Goal: Information Seeking & Learning: Learn about a topic

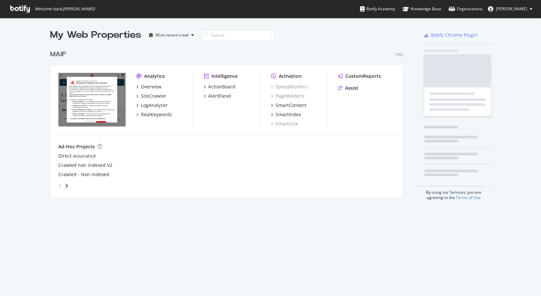
scroll to position [151, 353]
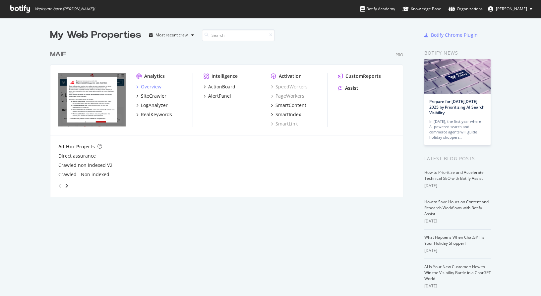
click at [150, 84] on div "Overview" at bounding box center [151, 87] width 21 height 7
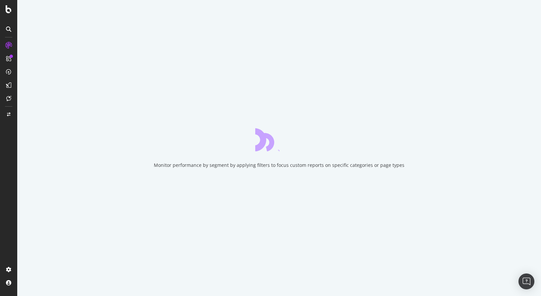
click at [14, 163] on div at bounding box center [9, 152] width 16 height 224
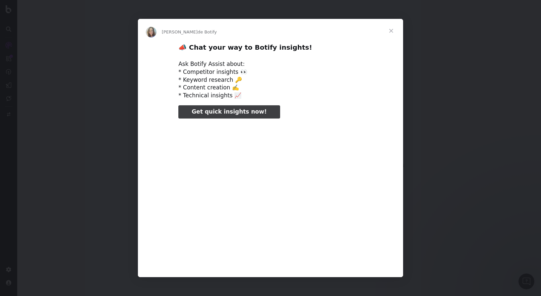
click at [388, 29] on span "Fermer" at bounding box center [391, 31] width 24 height 24
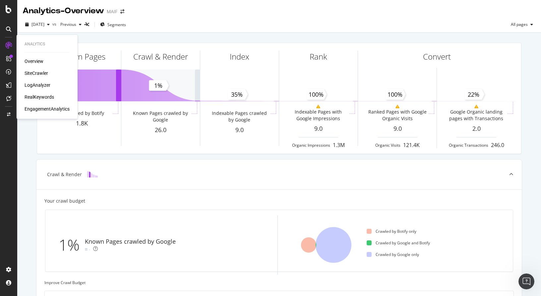
click at [35, 69] on div "Overview SiteCrawler LogAnalyzer RealKeywords EngagementAnalytics" at bounding box center [47, 85] width 45 height 54
click at [38, 71] on div "SiteCrawler" at bounding box center [37, 73] width 24 height 7
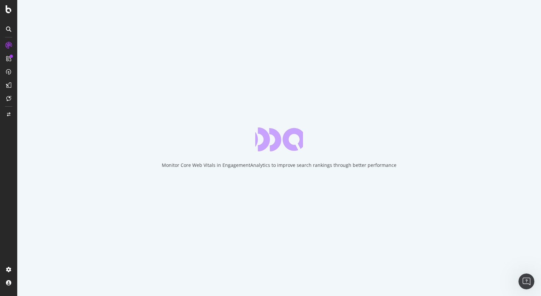
click at [403, 217] on div "Monitor Core Web Vitals in EngagementAnalytics to improve search rankings throu…" at bounding box center [279, 148] width 524 height 296
click at [344, 166] on div "Monitor Core Web Vitals in EngagementAnalytics to improve search rankings throu…" at bounding box center [279, 165] width 235 height 7
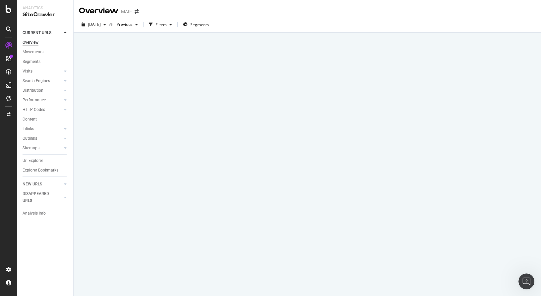
drag, startPoint x: 344, startPoint y: 166, endPoint x: 300, endPoint y: 165, distance: 44.8
click at [294, 23] on div "[DATE] vs Previous Filters Segments" at bounding box center [307, 25] width 467 height 13
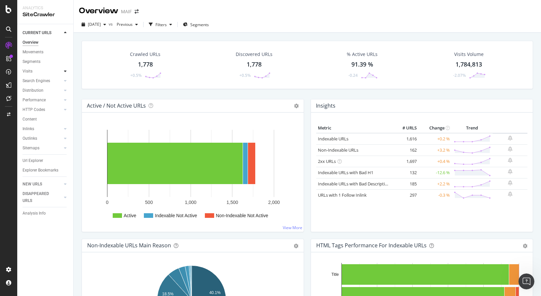
click at [64, 71] on icon at bounding box center [65, 71] width 3 height 4
click at [65, 72] on icon at bounding box center [65, 71] width 3 height 4
click at [65, 82] on icon at bounding box center [65, 81] width 3 height 4
click at [38, 81] on div "Search Engines" at bounding box center [37, 81] width 28 height 7
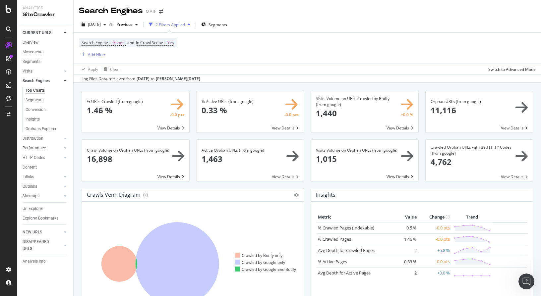
click at [236, 67] on div "Apply Clear Switch to Advanced Mode" at bounding box center [307, 69] width 467 height 11
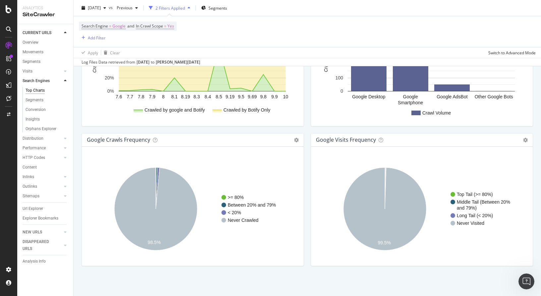
scroll to position [556, 0]
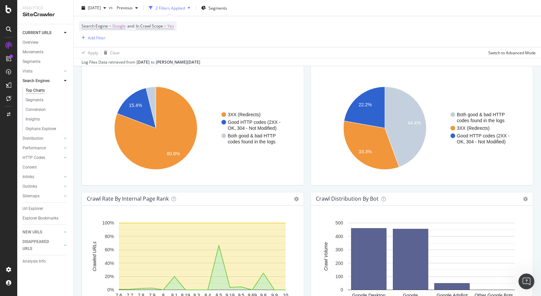
drag, startPoint x: 297, startPoint y: 188, endPoint x: 274, endPoint y: 114, distance: 76.9
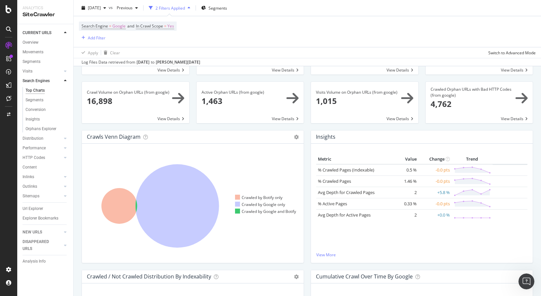
scroll to position [0, 0]
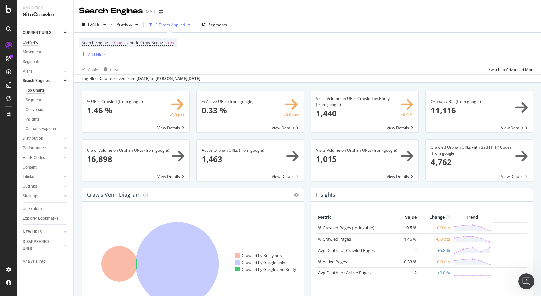
click at [33, 41] on div "Overview" at bounding box center [31, 42] width 16 height 7
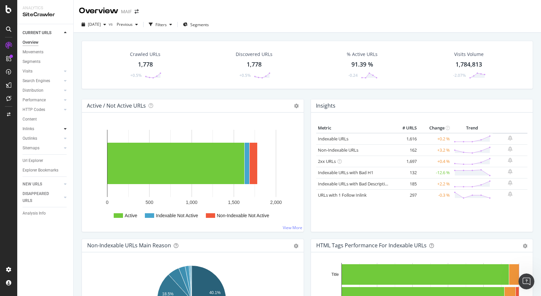
click at [66, 130] on icon at bounding box center [65, 129] width 3 height 4
click at [66, 112] on div at bounding box center [65, 109] width 7 height 7
click at [68, 73] on div at bounding box center [65, 71] width 7 height 7
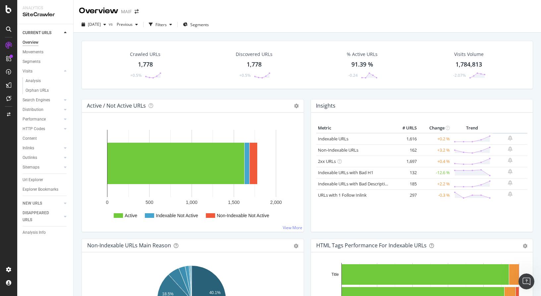
click at [41, 182] on div "Url Explorer" at bounding box center [33, 180] width 21 height 7
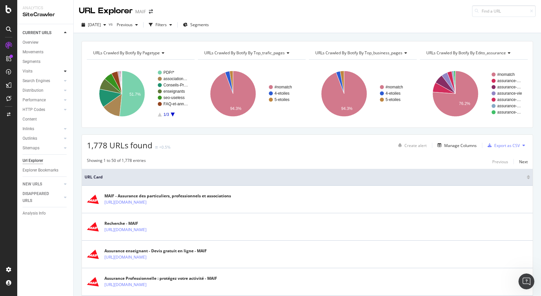
click at [64, 70] on icon at bounding box center [65, 71] width 3 height 4
click at [64, 80] on div at bounding box center [65, 81] width 7 height 7
click at [32, 39] on div "Overview" at bounding box center [31, 42] width 16 height 7
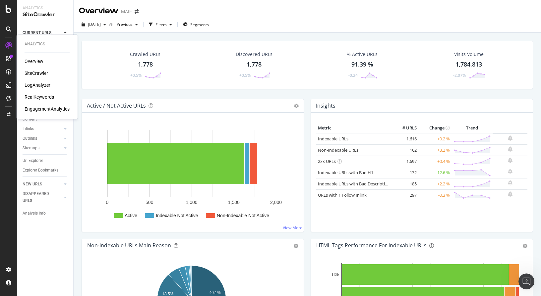
click at [39, 63] on div "Overview" at bounding box center [34, 61] width 19 height 7
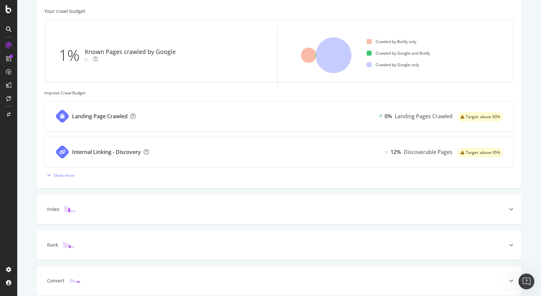
scroll to position [218, 0]
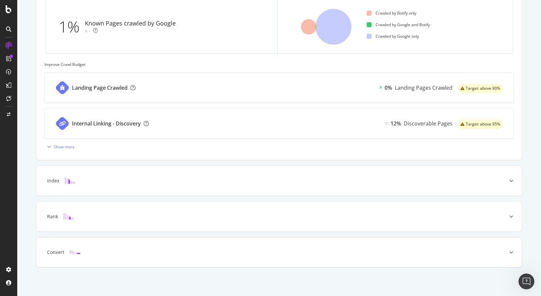
click at [107, 255] on div "Convert" at bounding box center [268, 252] width 459 height 7
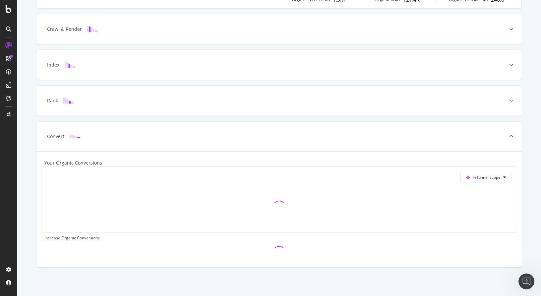
scroll to position [172, 0]
click at [102, 133] on div "Convert" at bounding box center [268, 136] width 459 height 7
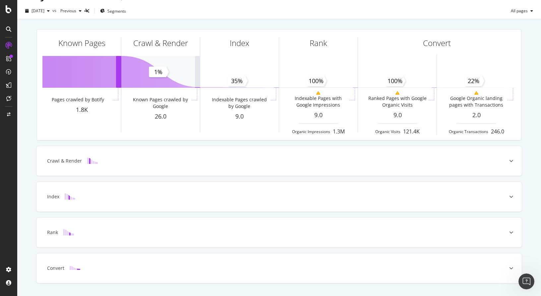
scroll to position [0, 0]
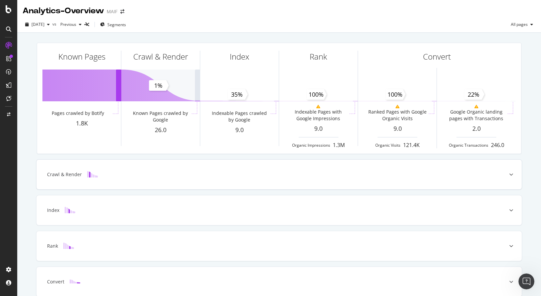
click at [430, 175] on div "Crawl & Render" at bounding box center [268, 174] width 459 height 7
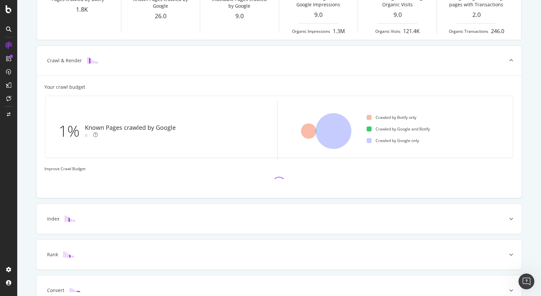
scroll to position [152, 0]
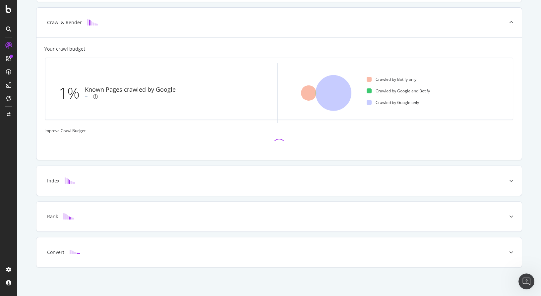
click at [100, 23] on div "Crawl & Render" at bounding box center [268, 22] width 459 height 7
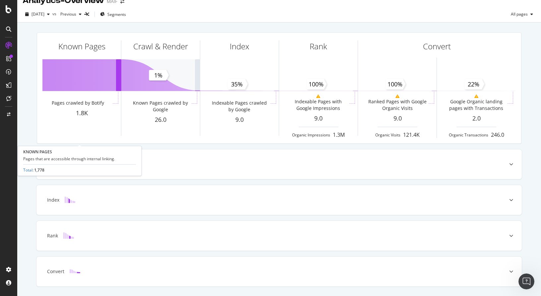
scroll to position [0, 0]
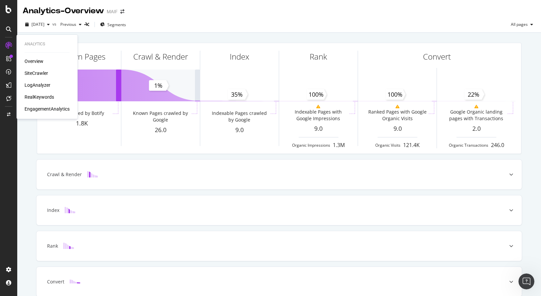
click at [49, 108] on div "EngagementAnalytics" at bounding box center [47, 109] width 45 height 7
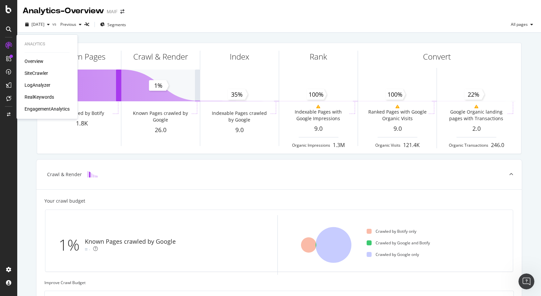
click at [42, 93] on div "Overview SiteCrawler LogAnalyzer RealKeywords EngagementAnalytics" at bounding box center [47, 85] width 45 height 54
click at [45, 95] on div "RealKeywords" at bounding box center [40, 97] width 30 height 7
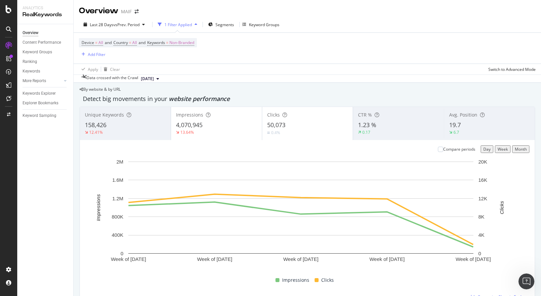
click at [234, 127] on div "4,070,945" at bounding box center [216, 125] width 81 height 9
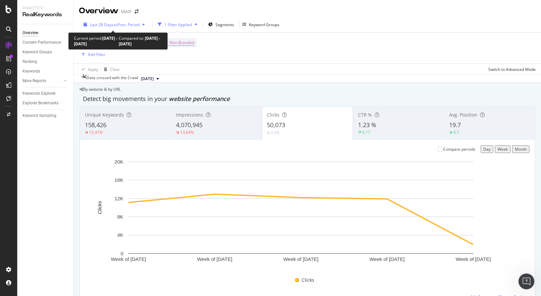
click at [113, 25] on span "vs Prev. Period" at bounding box center [126, 25] width 26 height 6
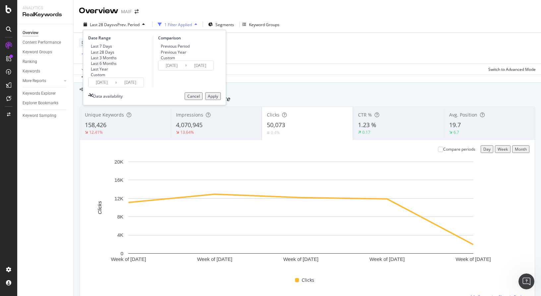
click at [88, 78] on div "Custom" at bounding box center [88, 75] width 0 height 6
click at [94, 87] on input "[DATE]" at bounding box center [102, 82] width 27 height 9
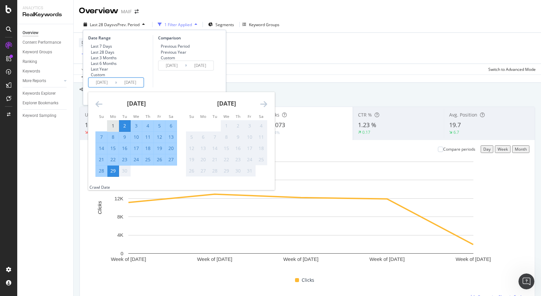
click at [116, 129] on div "1" at bounding box center [112, 126] width 11 height 7
type input "[DATE]"
click at [127, 174] on div "30" at bounding box center [124, 171] width 11 height 7
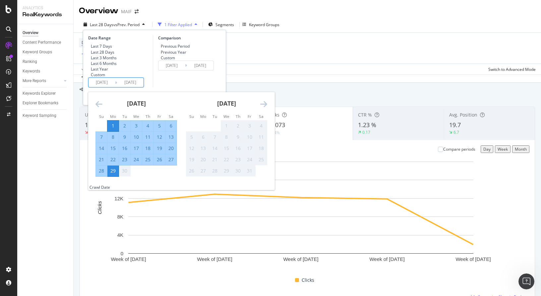
click at [127, 174] on div "30" at bounding box center [124, 171] width 11 height 7
click at [203, 88] on div "Comparison Previous Period Previous Year Custom [DATE] Navigate forward to inte…" at bounding box center [184, 61] width 63 height 52
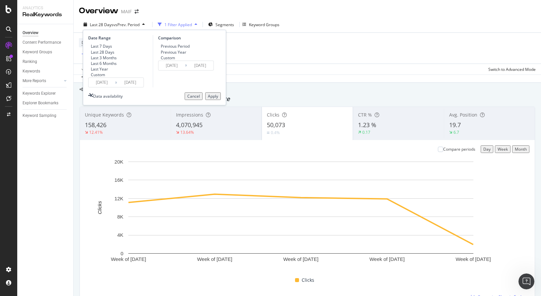
click at [171, 55] on div "Previous Year" at bounding box center [174, 52] width 26 height 6
type input "[DATE]"
click at [132, 87] on input "[DATE]" at bounding box center [130, 82] width 27 height 9
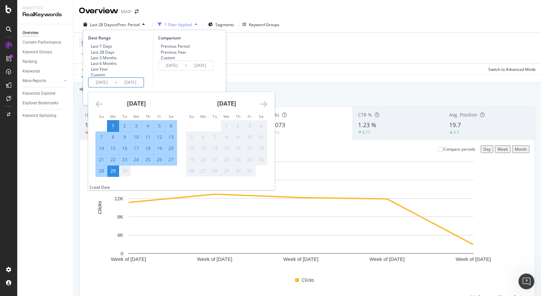
click at [130, 174] on div "Not available. Tuesday, September 30, 2025" at bounding box center [130, 171] width 0 height 7
click at [181, 88] on div "Comparison Previous Period Previous Year Custom [DATE] Navigate forward to inte…" at bounding box center [184, 61] width 63 height 52
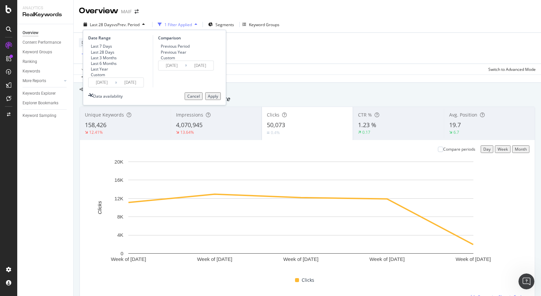
click at [208, 99] on div "Apply" at bounding box center [213, 96] width 10 height 6
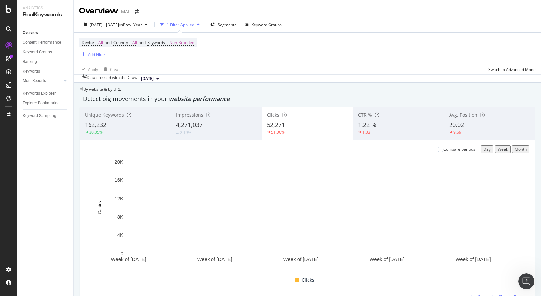
scroll to position [33, 0]
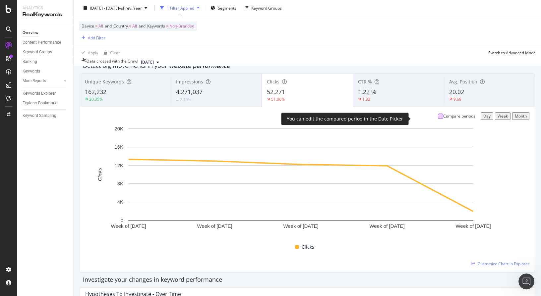
click at [438, 118] on div at bounding box center [440, 116] width 5 height 5
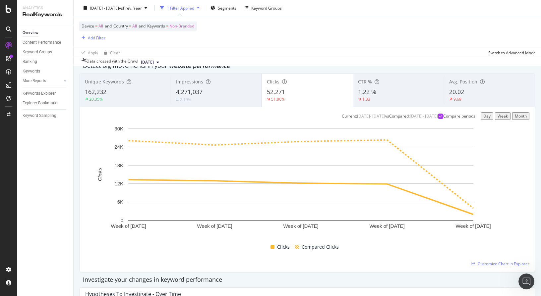
click at [483, 116] on div "Day" at bounding box center [486, 116] width 7 height 6
